Goal: Find specific page/section: Find specific page/section

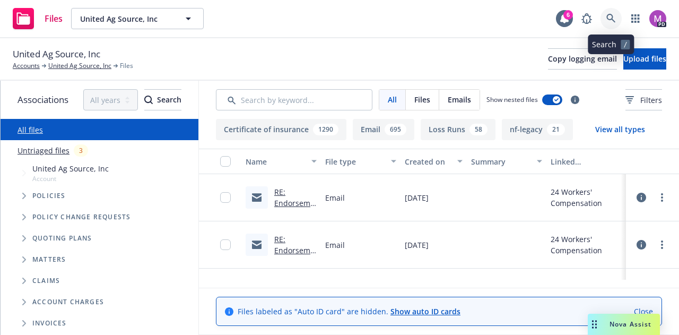
click at [609, 20] on icon at bounding box center [611, 19] width 10 height 10
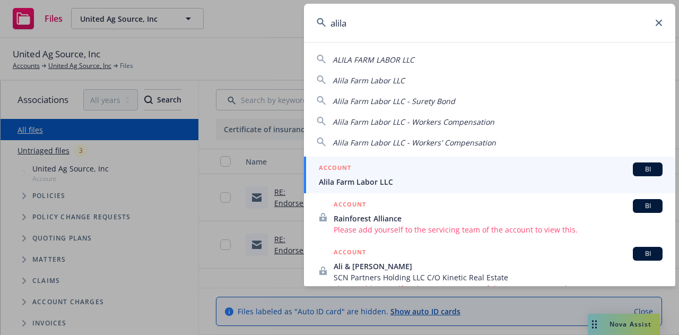
type input "alila"
click at [418, 166] on div "ACCOUNT BI" at bounding box center [491, 169] width 344 height 14
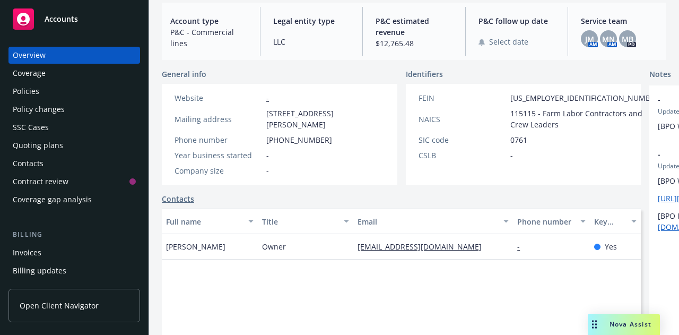
scroll to position [188, 0]
